Goal: Obtain resource: Download file/media

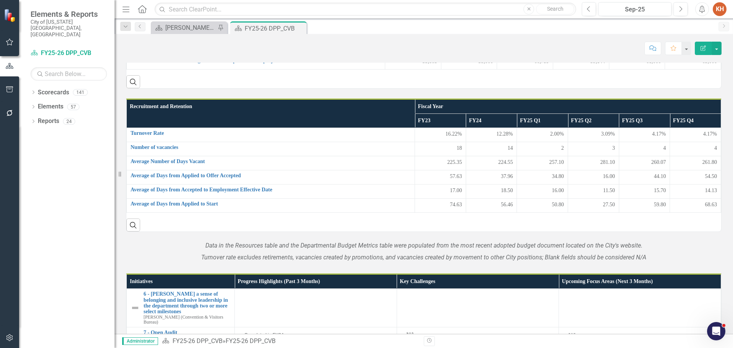
scroll to position [716, 0]
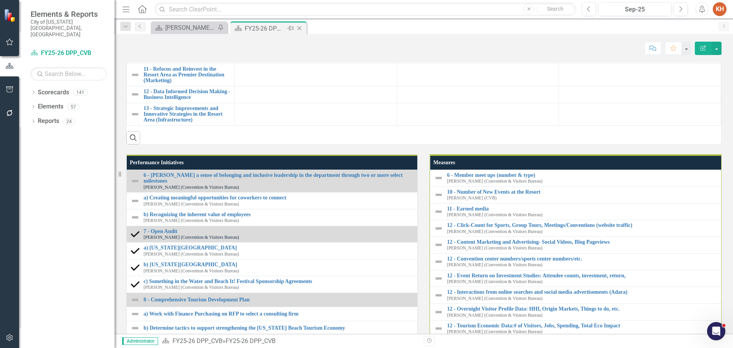
click at [301, 28] on icon "Close" at bounding box center [299, 28] width 8 height 6
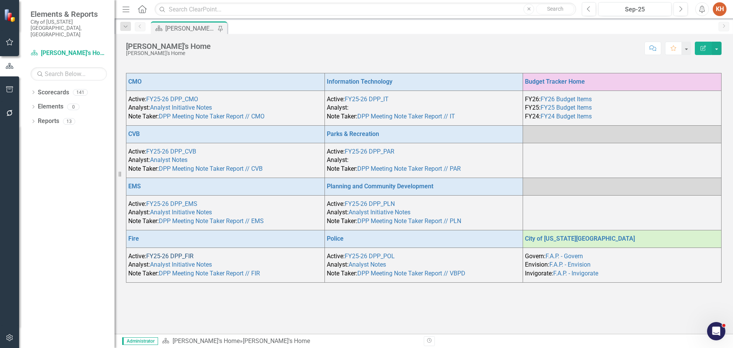
click at [177, 256] on link "FY25-26 DPP_FIR" at bounding box center [169, 255] width 47 height 7
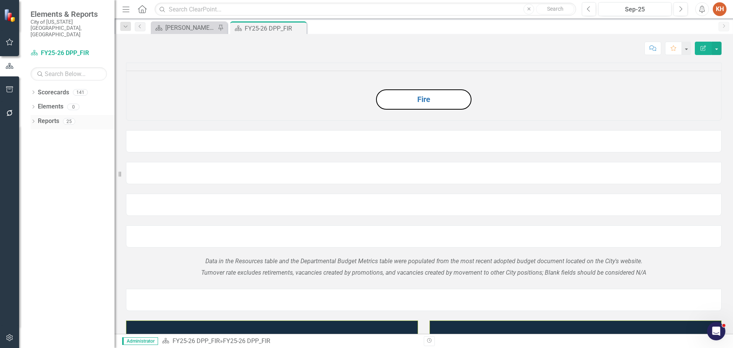
click at [51, 117] on link "Reports" at bounding box center [48, 121] width 21 height 9
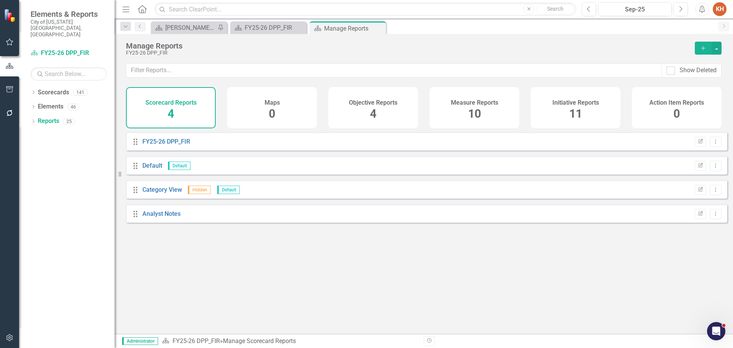
click at [559, 104] on h4 "Initiative Reports" at bounding box center [575, 102] width 47 height 7
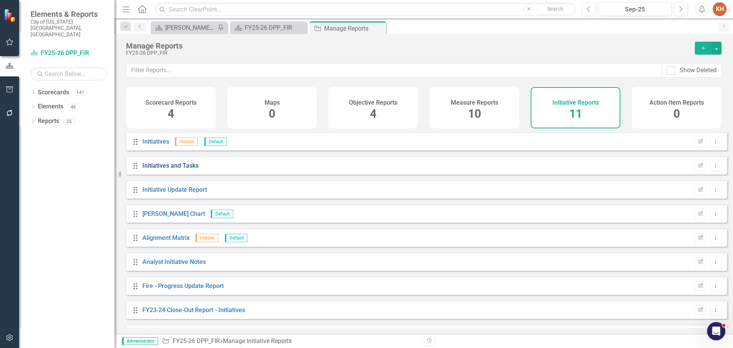
click at [159, 169] on link "Initiatives and Tasks" at bounding box center [170, 165] width 56 height 7
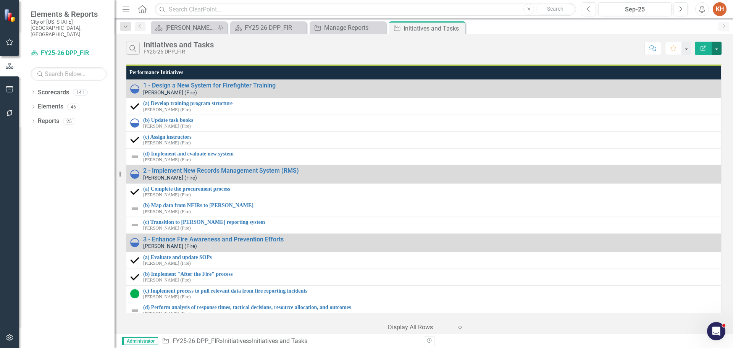
click at [720, 45] on button "button" at bounding box center [716, 48] width 10 height 13
click at [701, 77] on link "PDF Export to PDF" at bounding box center [690, 78] width 60 height 14
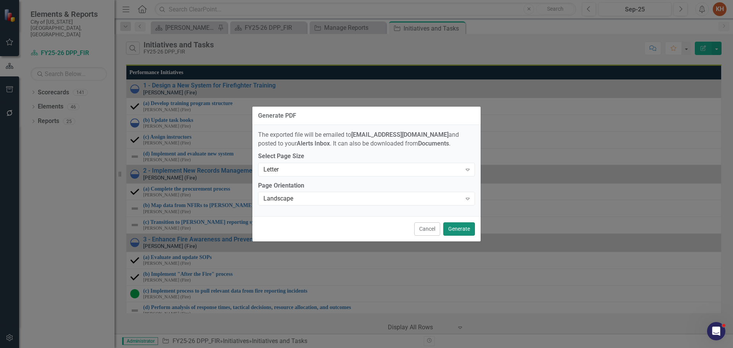
click at [456, 229] on button "Generate" at bounding box center [459, 228] width 32 height 13
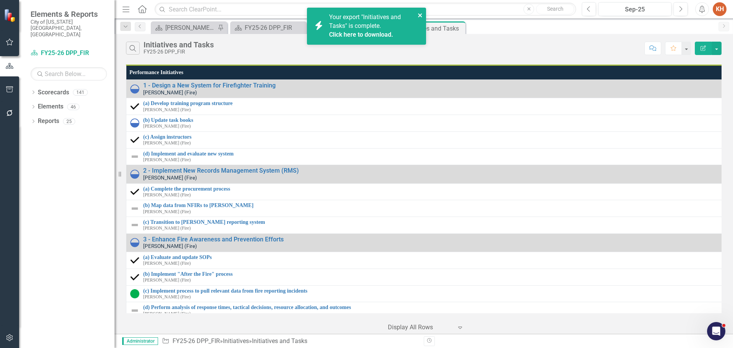
click at [420, 14] on icon "close" at bounding box center [419, 15] width 5 height 6
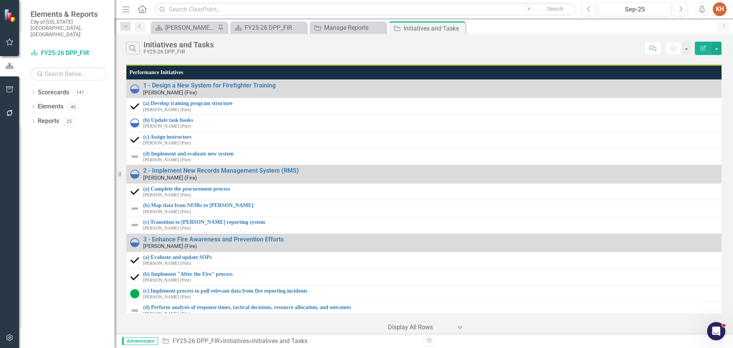
click at [702, 9] on icon "Alerts" at bounding box center [701, 9] width 8 height 8
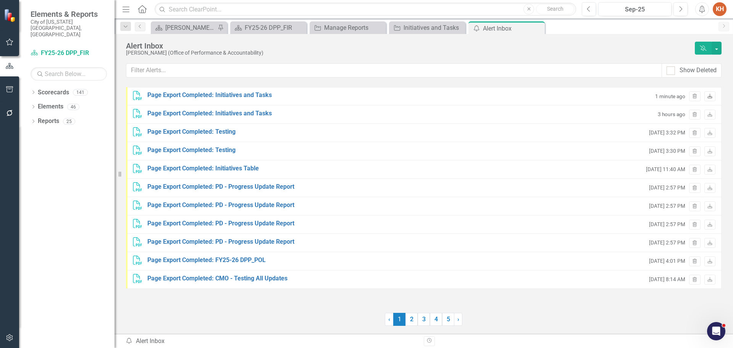
click at [709, 96] on icon "Download" at bounding box center [710, 96] width 6 height 5
